Goal: Information Seeking & Learning: Learn about a topic

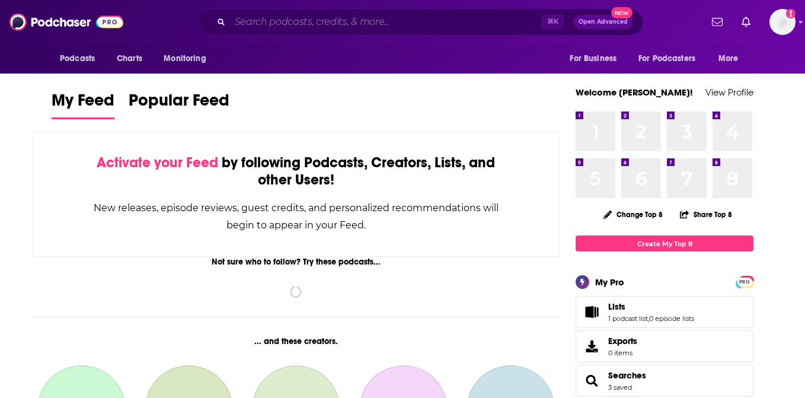
click at [261, 26] on input "Search podcasts, credits, & more..." at bounding box center [386, 21] width 312 height 19
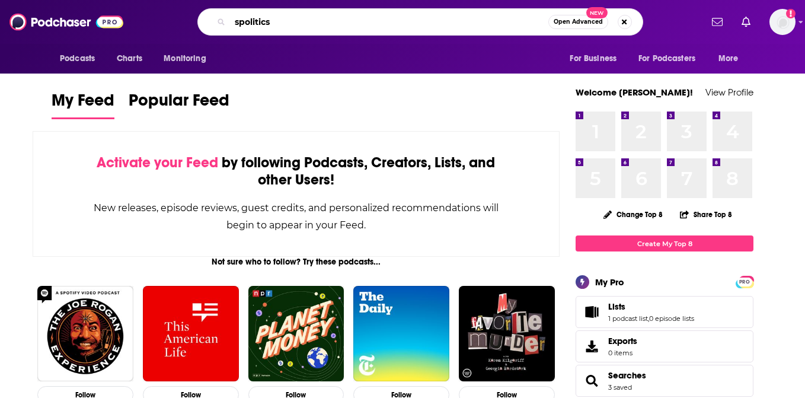
type input "spolitics"
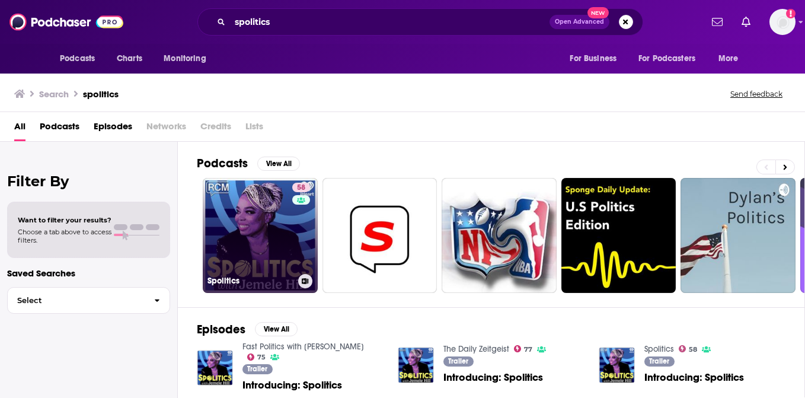
click at [253, 213] on link "58 Spolitics" at bounding box center [260, 235] width 115 height 115
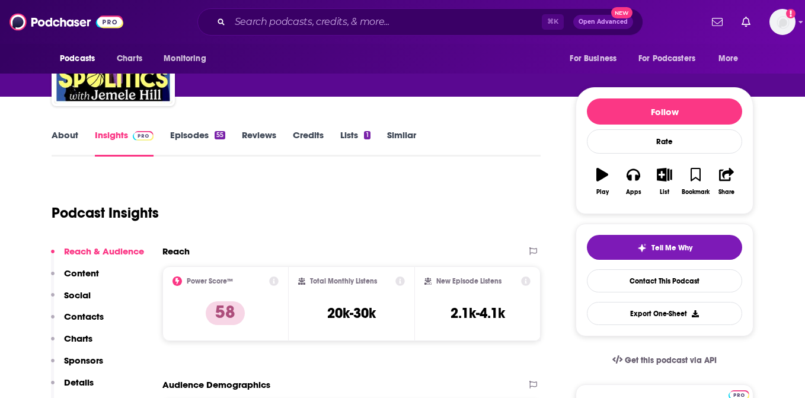
scroll to position [2, 0]
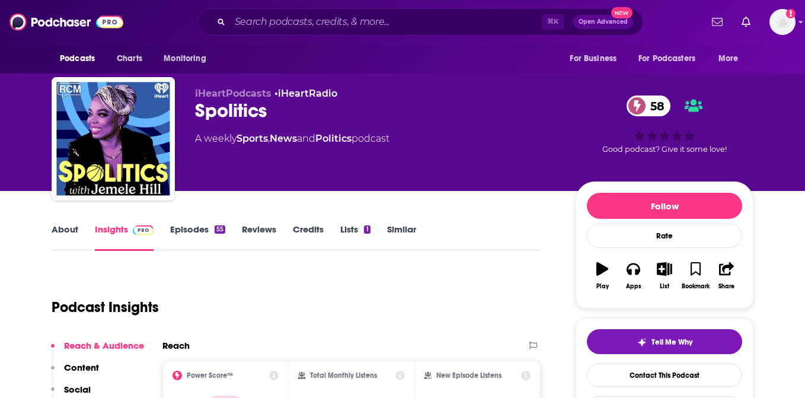
click at [189, 239] on link "Episodes 55" at bounding box center [197, 236] width 55 height 27
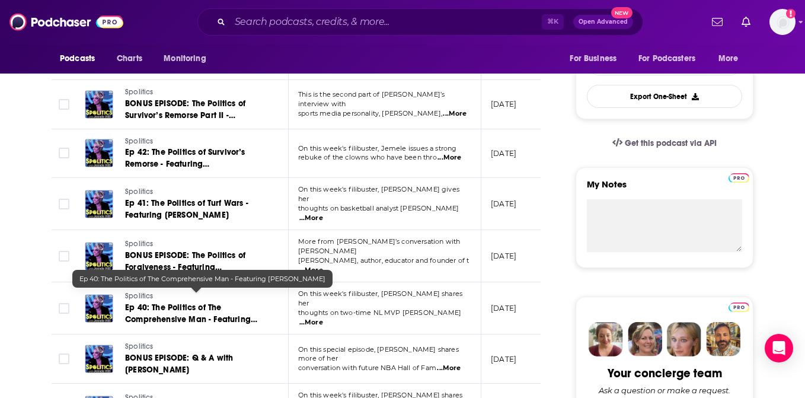
scroll to position [309, 0]
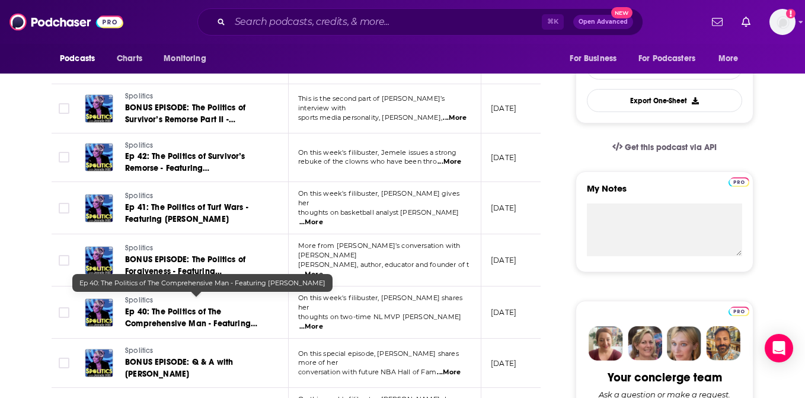
click at [246, 306] on link "Ep 40: The Politics of The Comprehensive Man - Featuring [PERSON_NAME]" at bounding box center [196, 318] width 142 height 24
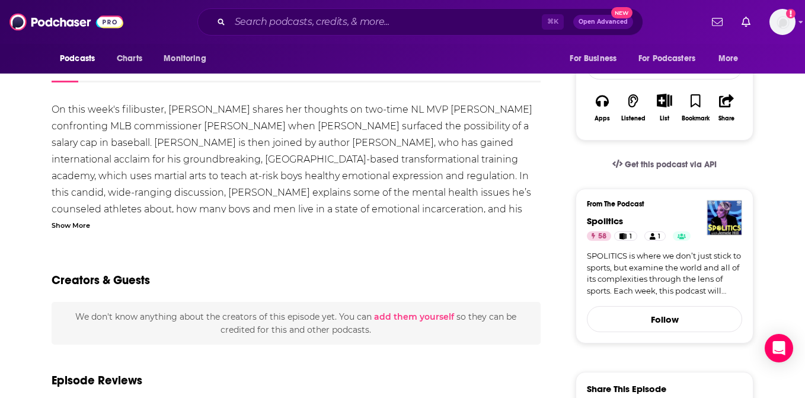
scroll to position [203, 0]
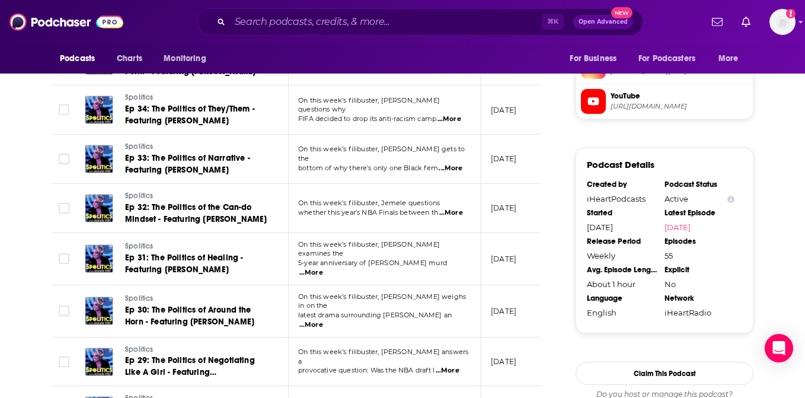
scroll to position [965, 0]
